Goal: Check status: Check status

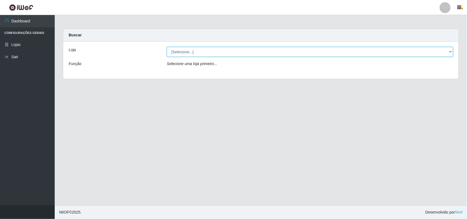
click at [261, 55] on select "[Selecione...] Bemais Supermercados - B11 Manaíra" at bounding box center [310, 52] width 286 height 10
select select "409"
click at [167, 47] on select "[Selecione...] Bemais Supermercados - B11 Manaíra" at bounding box center [310, 52] width 286 height 10
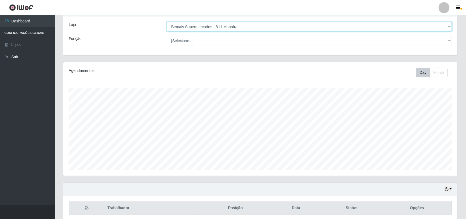
scroll to position [13, 0]
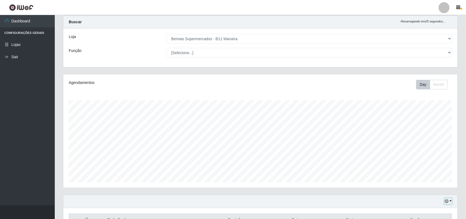
click at [447, 203] on icon "button" at bounding box center [446, 202] width 4 height 4
click at [425, 184] on button "1 Semana" at bounding box center [429, 180] width 43 height 11
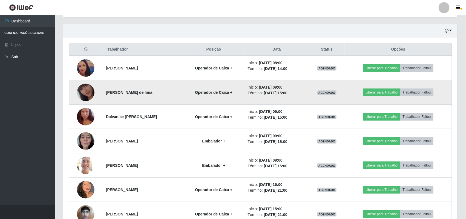
scroll to position [184, 0]
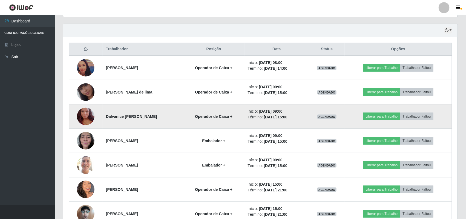
click at [80, 114] on img at bounding box center [86, 116] width 18 height 31
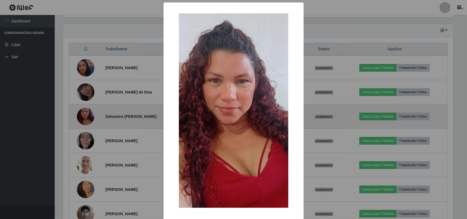
click at [80, 114] on div "× OK Cancel" at bounding box center [233, 109] width 467 height 219
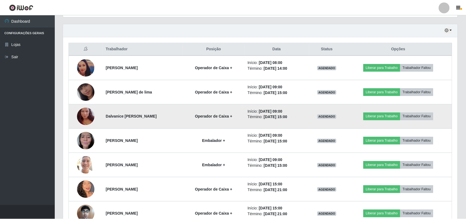
scroll to position [114, 394]
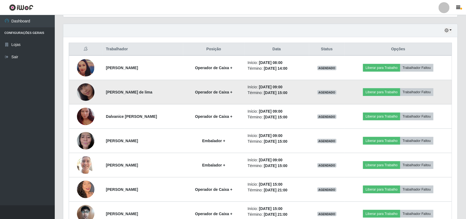
click at [86, 98] on img at bounding box center [86, 92] width 18 height 31
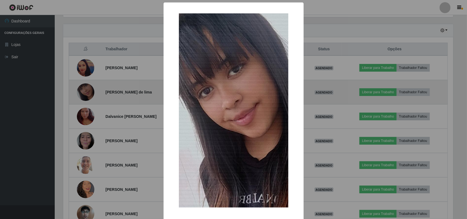
click at [86, 98] on div "× OK Cancel" at bounding box center [233, 109] width 467 height 219
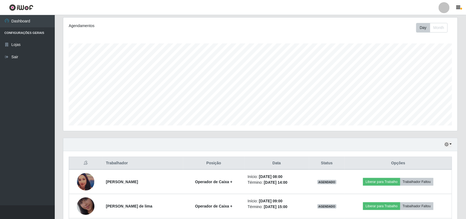
scroll to position [0, 0]
